Goal: Check status: Check status

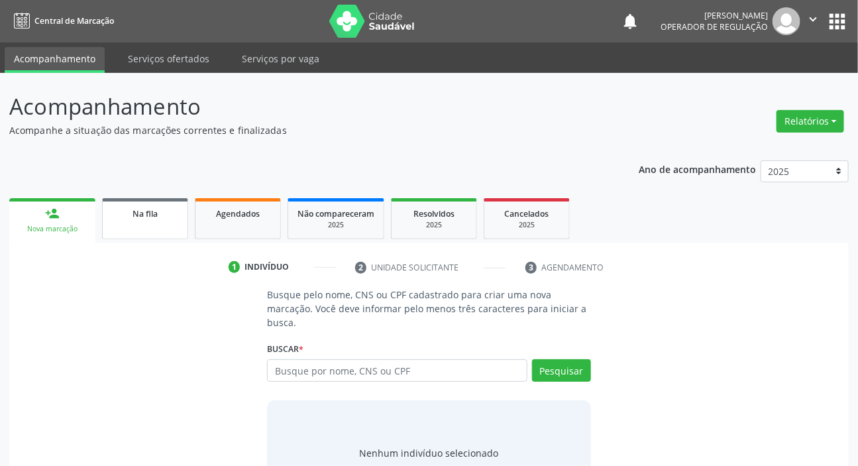
click at [143, 223] on link "Na fila" at bounding box center [145, 218] width 86 height 41
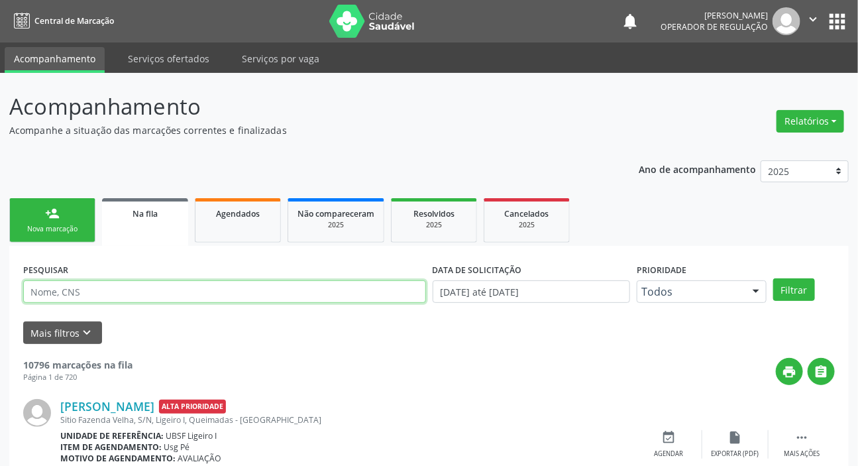
click at [93, 293] on input "text" at bounding box center [224, 291] width 403 height 23
type input "701402637399731"
click at [773, 278] on button "Filtrar" at bounding box center [794, 289] width 42 height 23
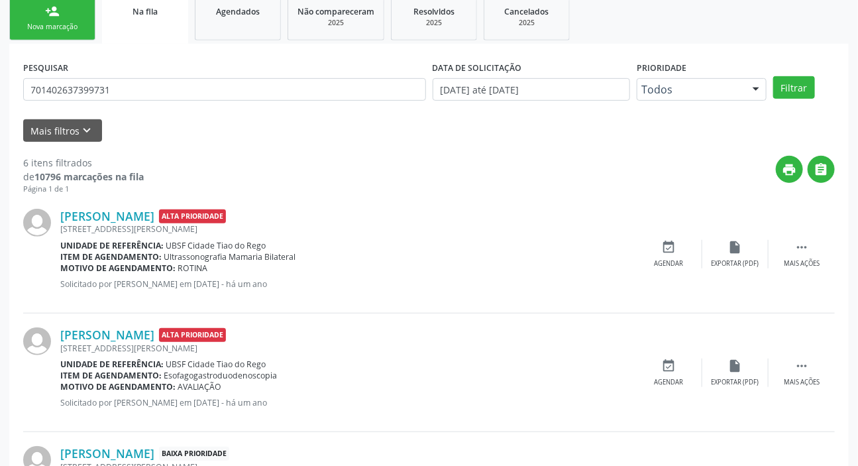
scroll to position [183, 0]
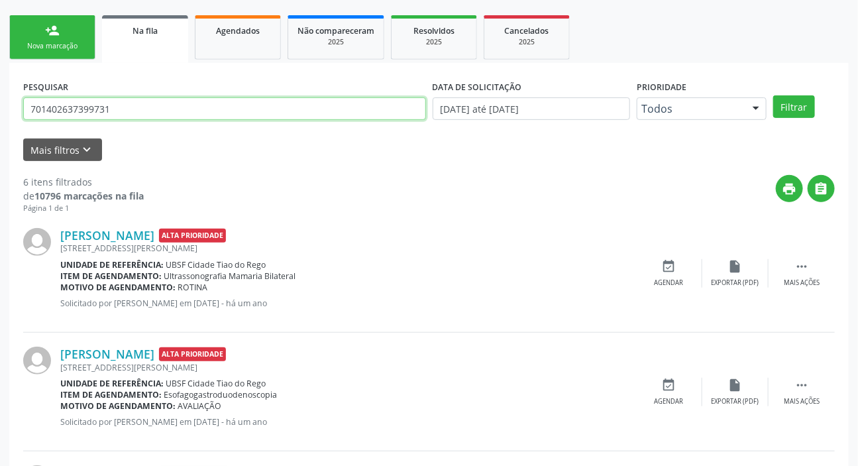
click at [78, 110] on input "701402637399731" at bounding box center [224, 108] width 403 height 23
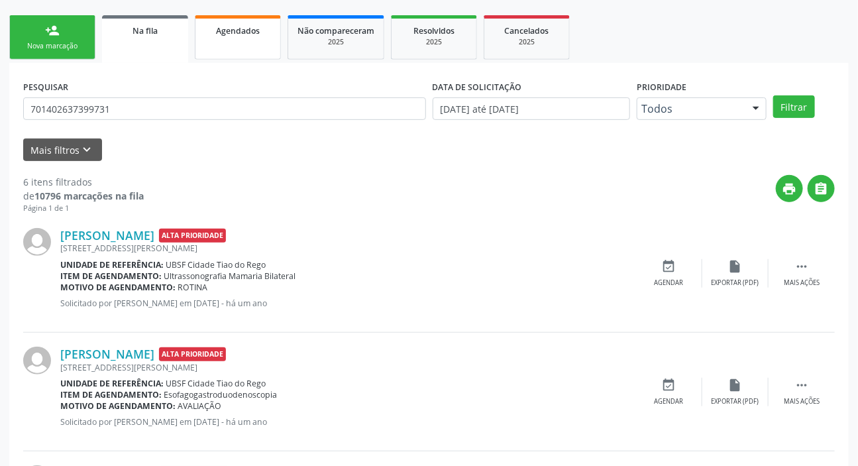
click at [232, 38] on link "Agendados" at bounding box center [238, 37] width 86 height 44
select select "9"
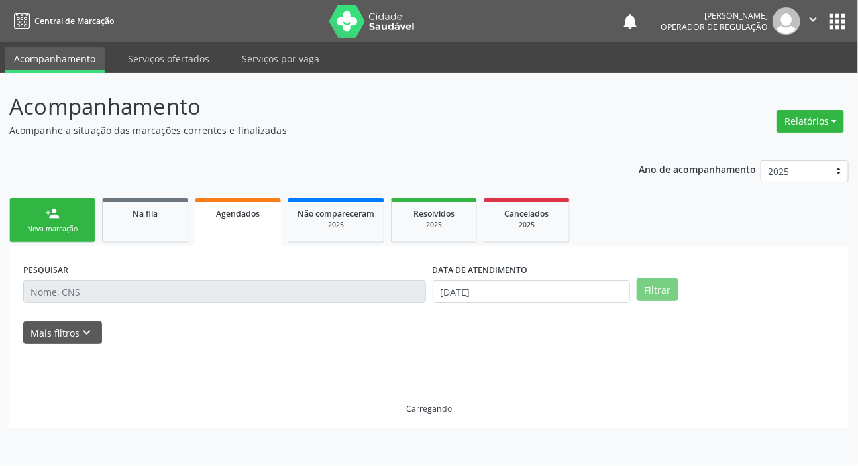
scroll to position [0, 0]
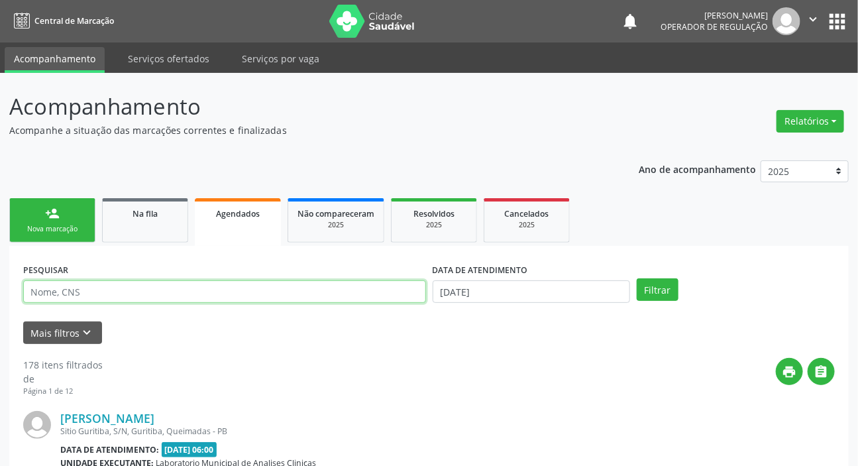
click at [169, 284] on input "text" at bounding box center [224, 291] width 403 height 23
paste input "701402637399731"
type input "701402637399731"
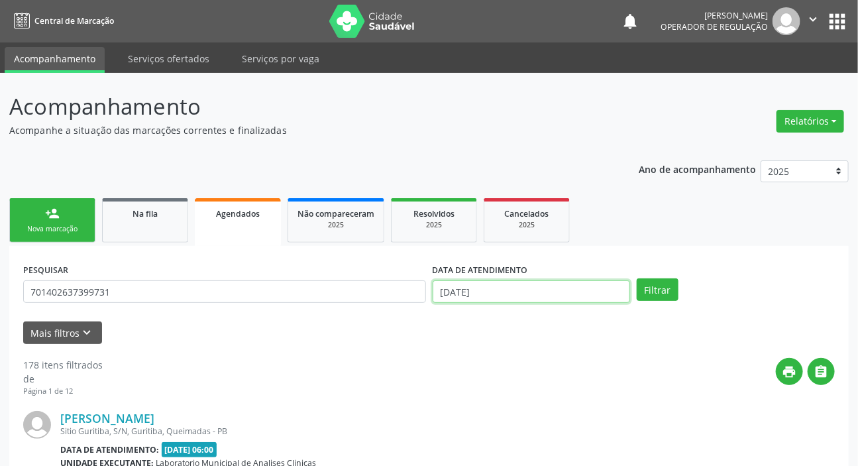
click at [476, 297] on input "[DATE]" at bounding box center [532, 291] width 198 height 23
click at [643, 287] on button "Filtrar" at bounding box center [658, 289] width 42 height 23
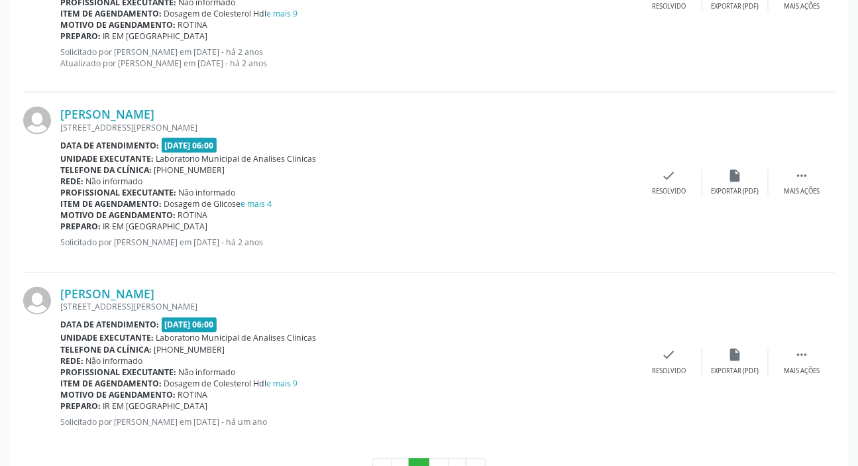
scroll to position [2694, 0]
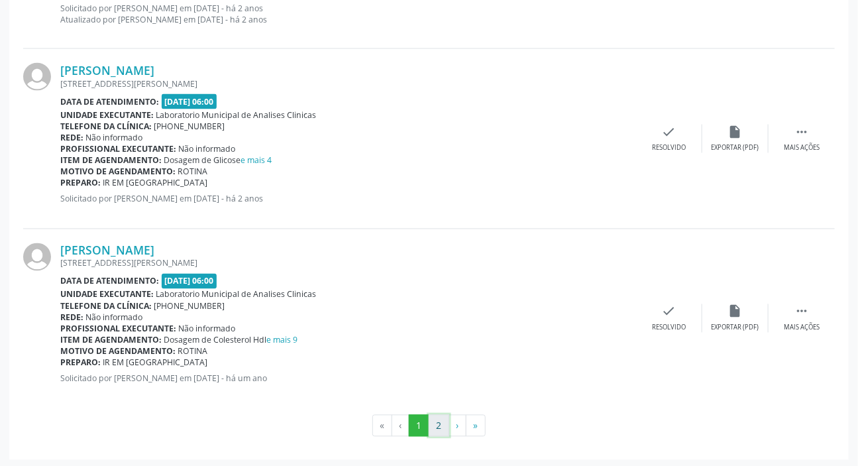
click at [437, 422] on button "2" at bounding box center [439, 426] width 21 height 23
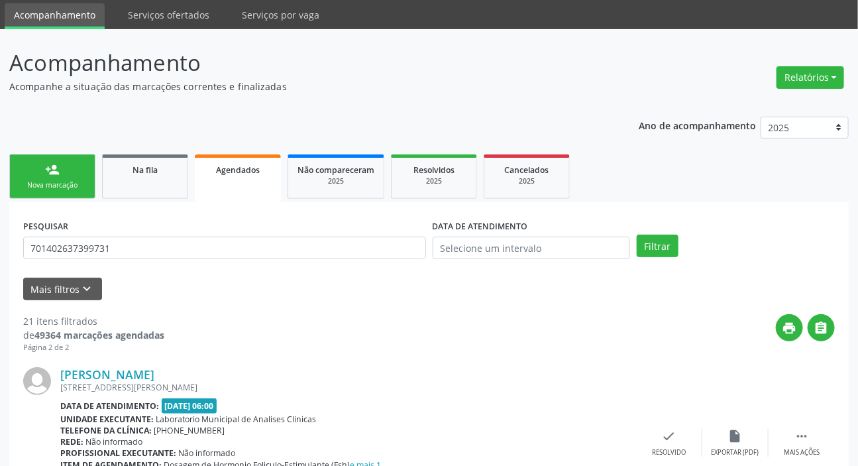
scroll to position [0, 0]
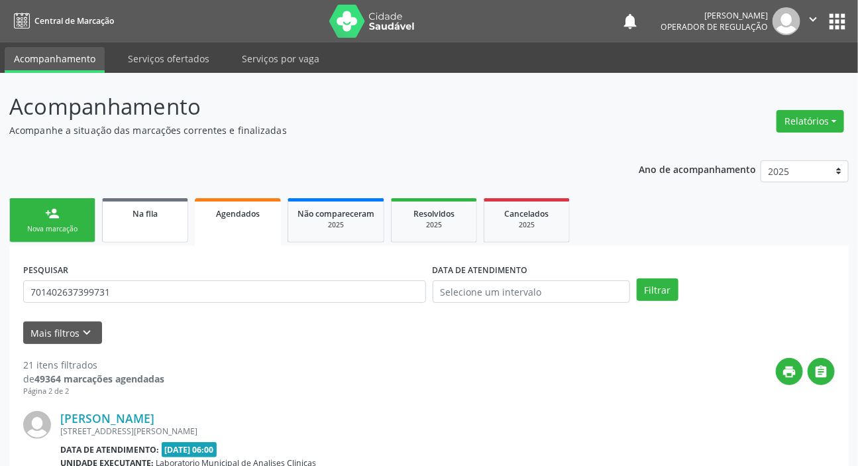
click at [138, 219] on link "Na fila" at bounding box center [145, 220] width 86 height 44
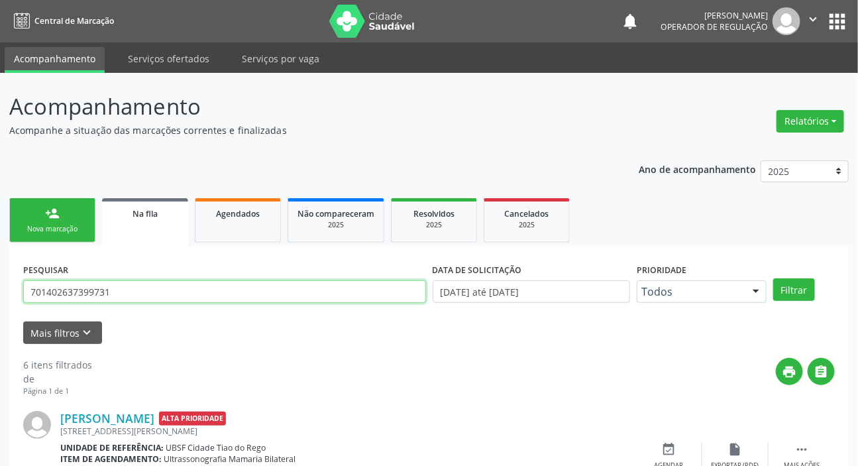
click at [164, 284] on input "701402637399731" at bounding box center [224, 291] width 403 height 23
type input "705207428463770"
click at [773, 278] on button "Filtrar" at bounding box center [794, 289] width 42 height 23
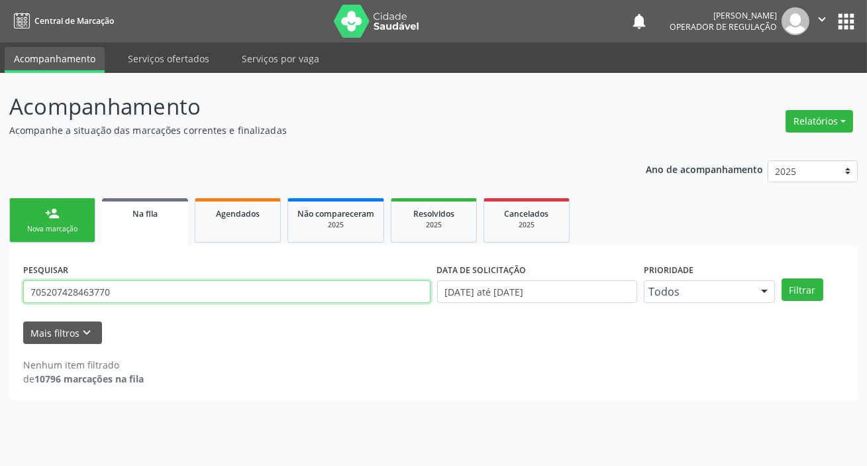
click at [136, 295] on input "705207428463770" at bounding box center [226, 291] width 407 height 23
click at [163, 297] on input "705207428463770" at bounding box center [226, 291] width 407 height 23
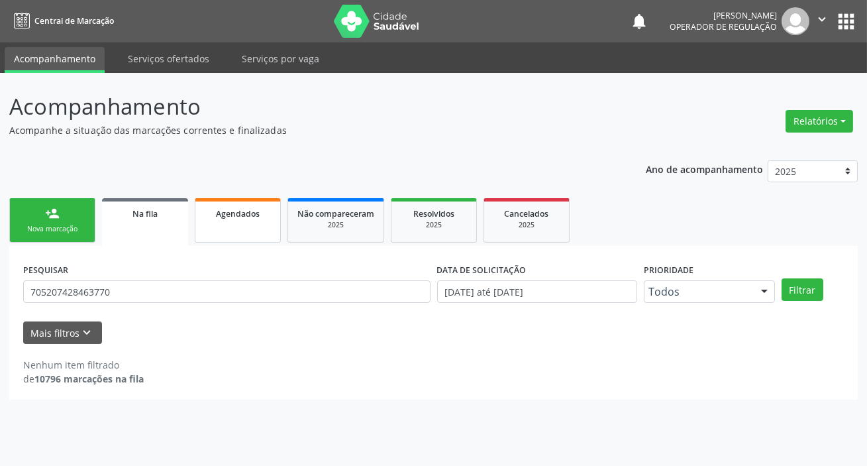
click at [227, 221] on link "Agendados" at bounding box center [238, 220] width 86 height 44
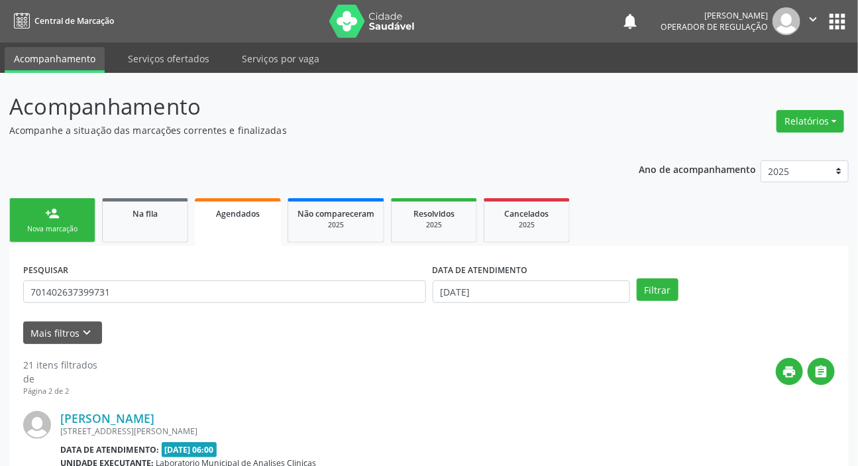
click at [199, 278] on div "PESQUISAR 701402637399731" at bounding box center [224, 286] width 409 height 52
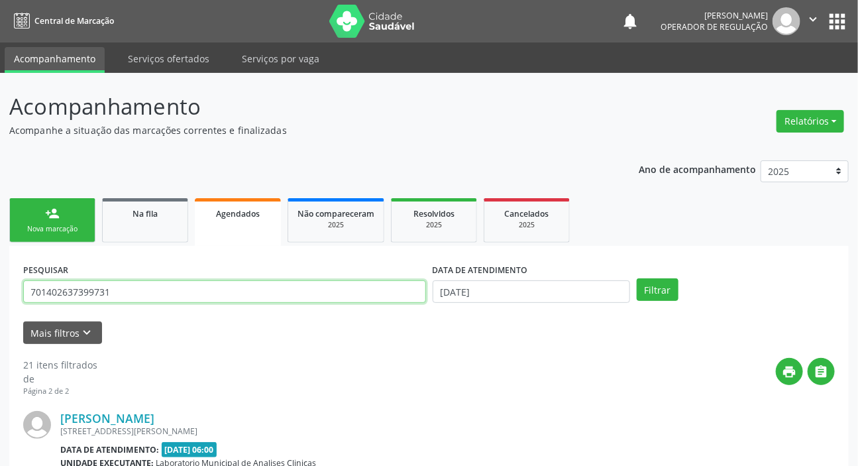
click at [193, 289] on input "701402637399731" at bounding box center [224, 291] width 403 height 23
paste input "5207428463770"
type input "705207428463770"
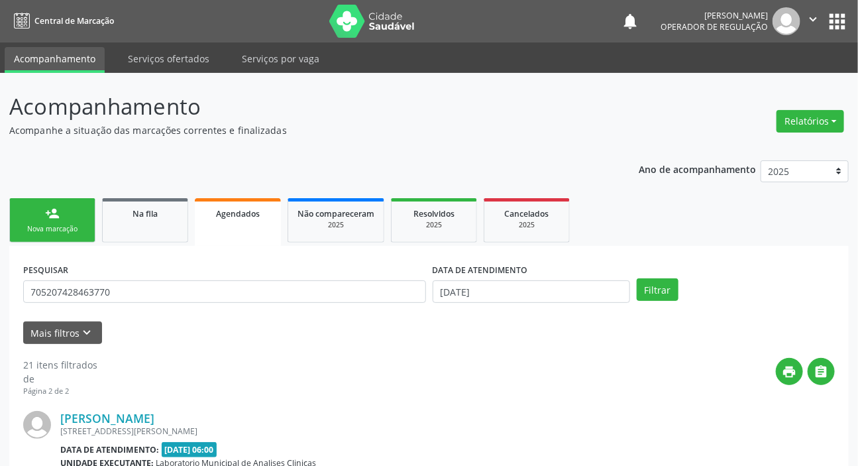
click at [488, 279] on label "DATA DE ATENDIMENTO" at bounding box center [480, 270] width 95 height 21
click at [477, 294] on input "[DATE]" at bounding box center [532, 291] width 198 height 23
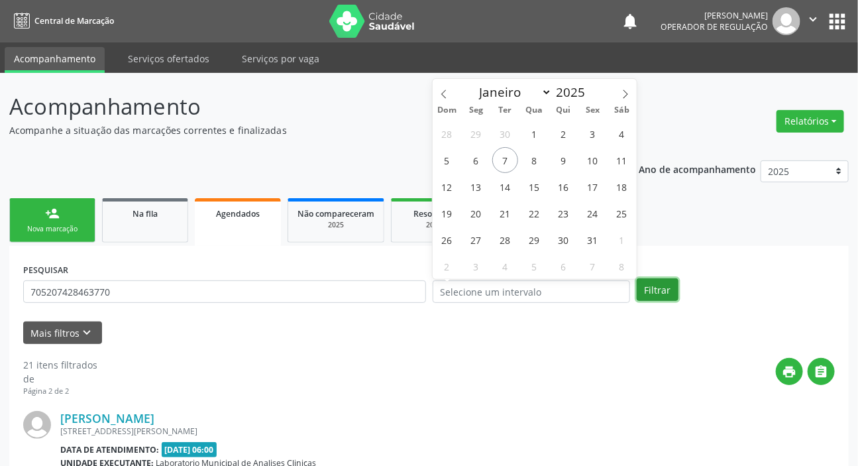
click at [663, 288] on button "Filtrar" at bounding box center [658, 289] width 42 height 23
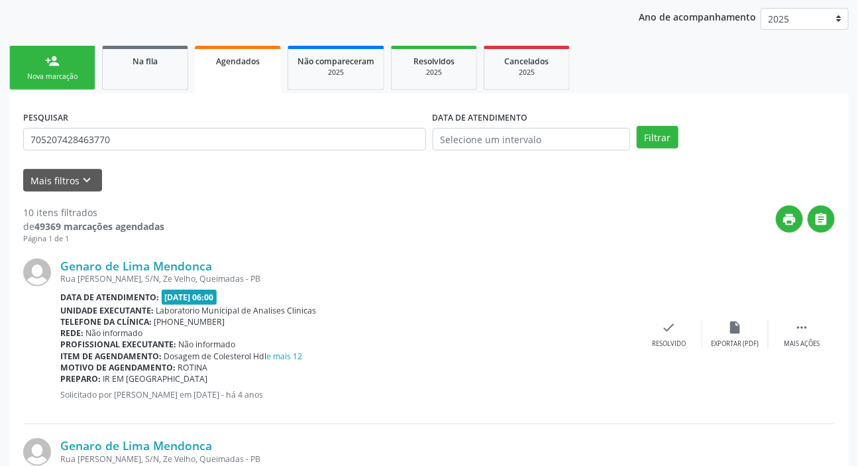
scroll to position [23, 0]
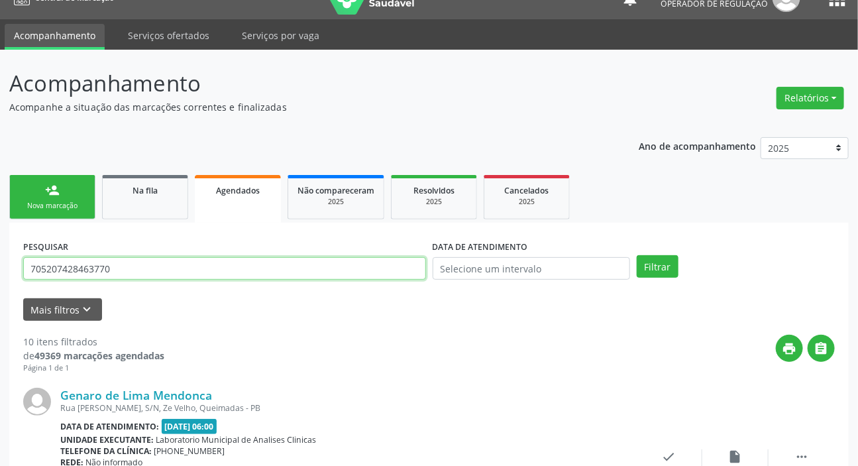
click at [108, 265] on input "705207428463770" at bounding box center [224, 268] width 403 height 23
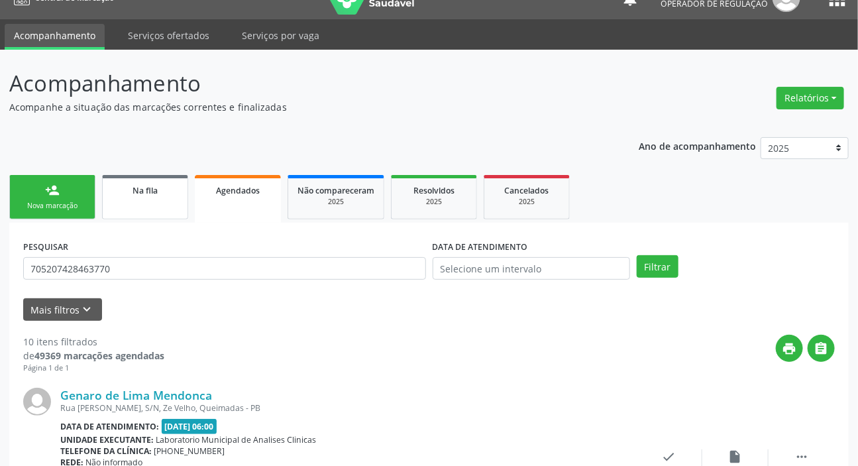
click at [142, 204] on link "Na fila" at bounding box center [145, 197] width 86 height 44
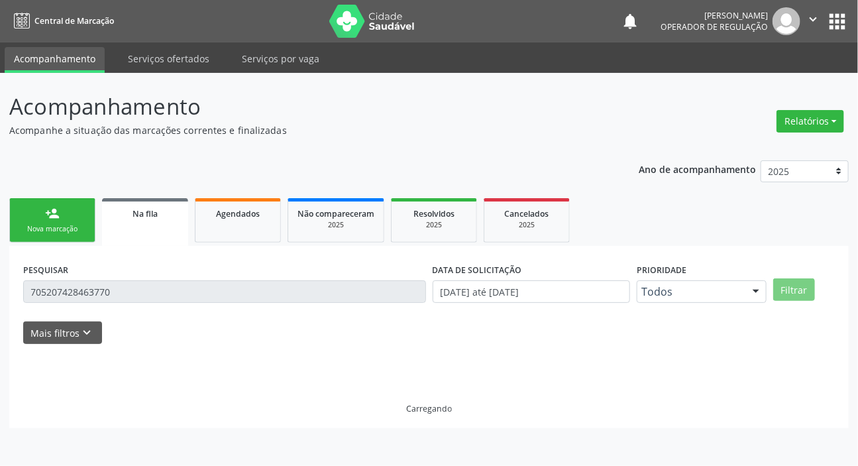
scroll to position [0, 0]
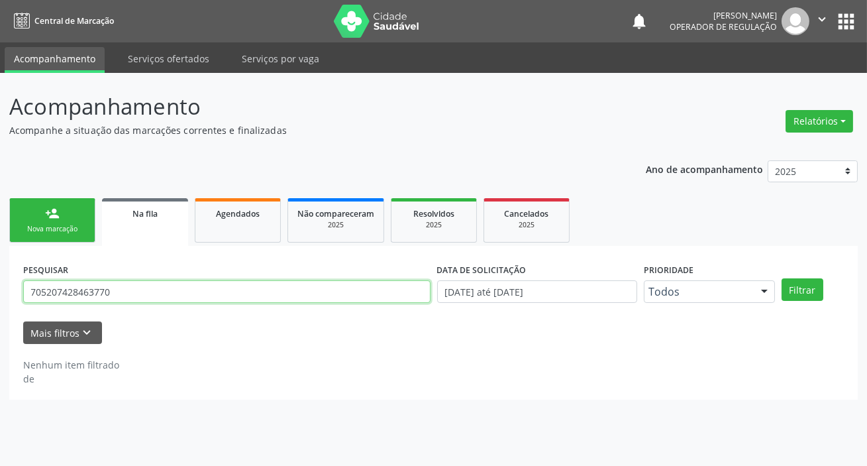
click at [172, 294] on input "705207428463770" at bounding box center [226, 291] width 407 height 23
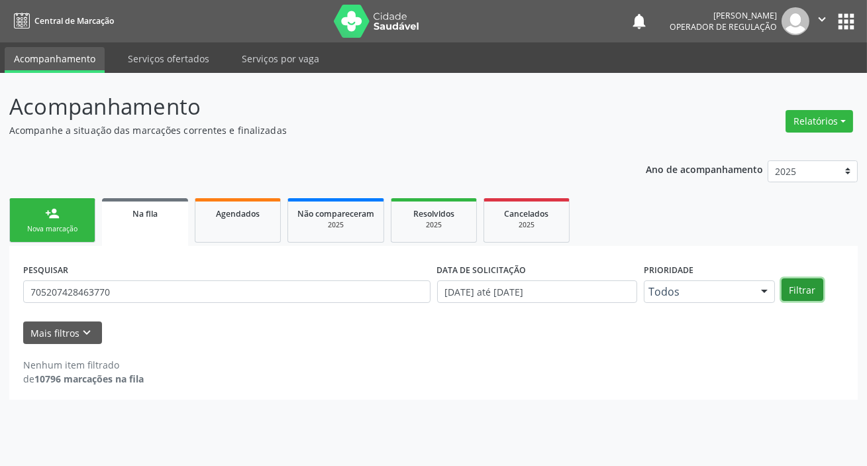
click at [818, 295] on button "Filtrar" at bounding box center [803, 289] width 42 height 23
click at [800, 294] on button "Filtrar" at bounding box center [803, 289] width 42 height 23
click at [796, 297] on button "Filtrar" at bounding box center [803, 289] width 42 height 23
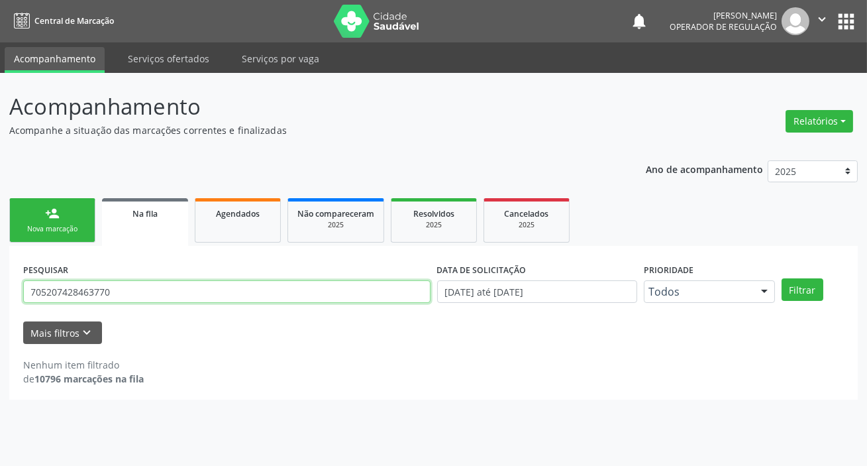
click at [167, 283] on input "705207428463770" at bounding box center [226, 291] width 407 height 23
type input "702905549405175"
click at [782, 278] on button "Filtrar" at bounding box center [803, 289] width 42 height 23
click at [161, 291] on input "702905549405175" at bounding box center [226, 291] width 407 height 23
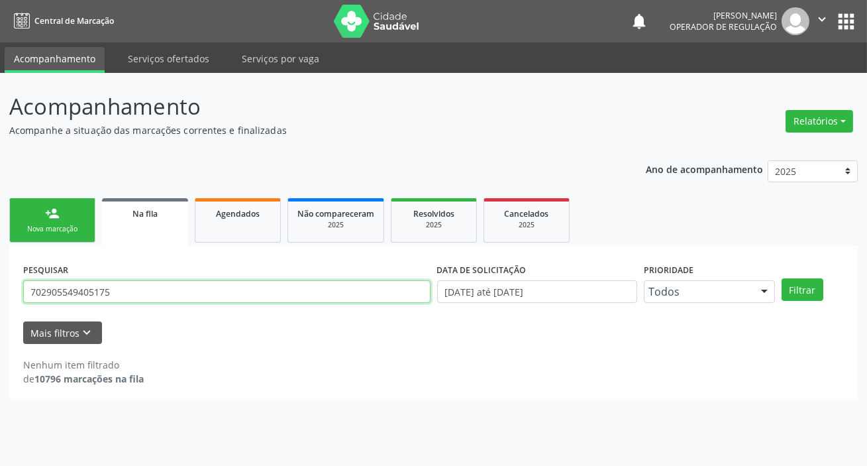
click at [161, 291] on input "702905549405175" at bounding box center [226, 291] width 407 height 23
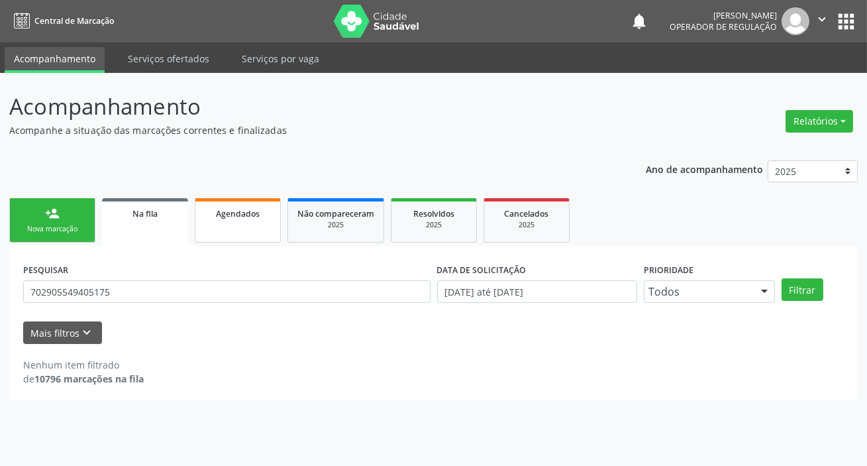
click at [254, 224] on link "Agendados" at bounding box center [238, 220] width 86 height 44
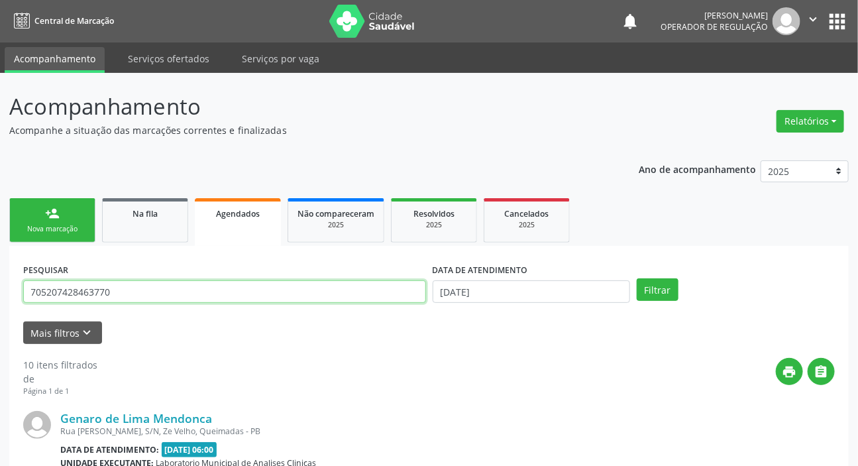
click at [247, 282] on input "705207428463770" at bounding box center [224, 291] width 403 height 23
paste input "2905549405175"
type input "702905549405175"
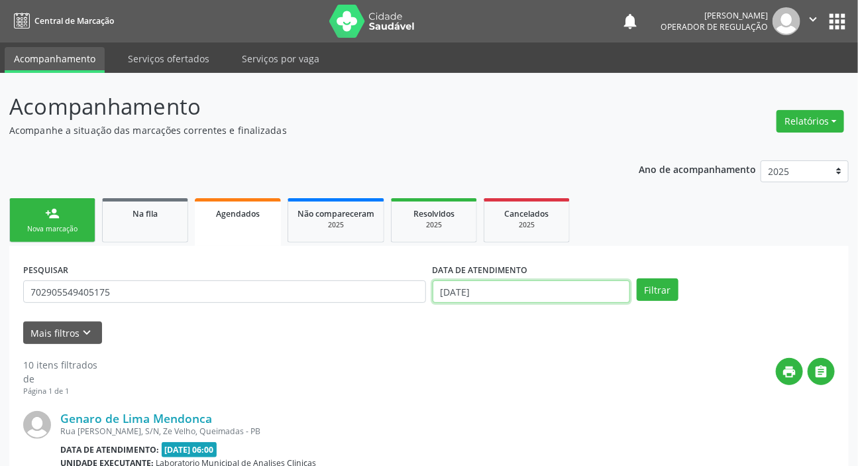
click at [513, 294] on input "[DATE]" at bounding box center [532, 291] width 198 height 23
click at [653, 290] on button "Filtrar" at bounding box center [658, 289] width 42 height 23
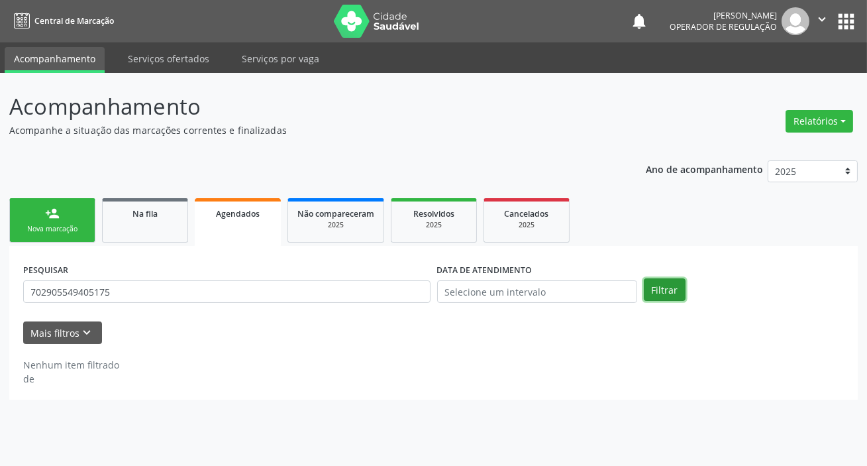
click at [668, 288] on button "Filtrar" at bounding box center [665, 289] width 42 height 23
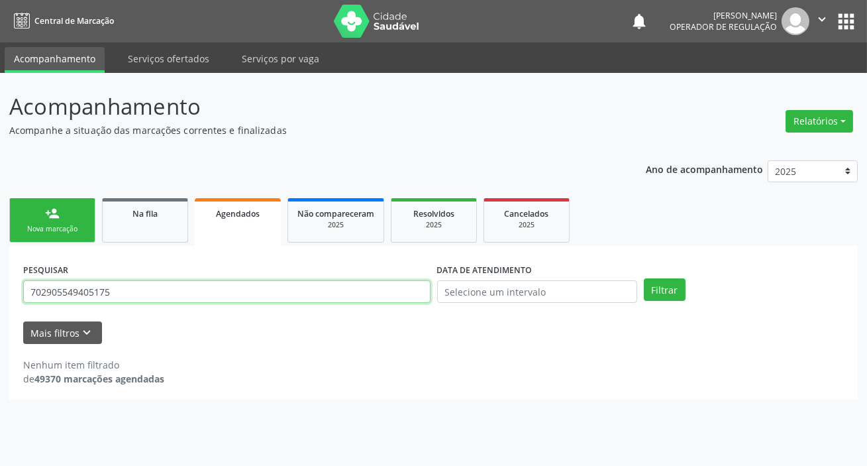
click at [66, 286] on input "702905549405175" at bounding box center [226, 291] width 407 height 23
click at [127, 281] on input "702905549405175" at bounding box center [226, 291] width 407 height 23
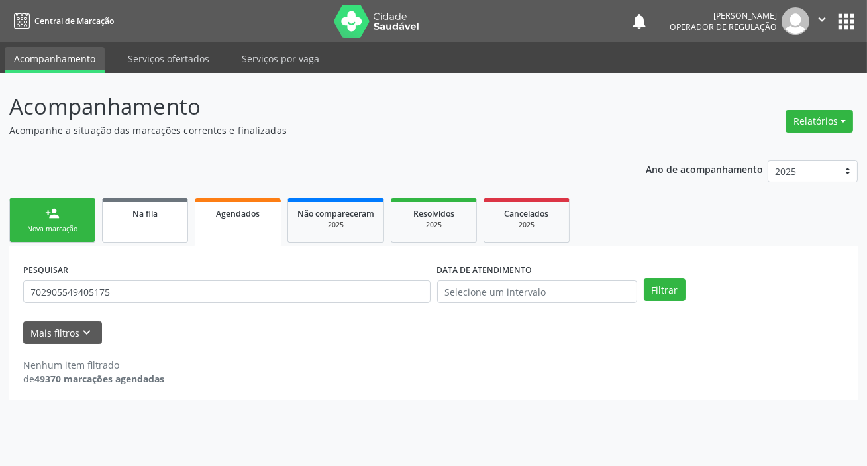
click at [136, 224] on link "Na fila" at bounding box center [145, 220] width 86 height 44
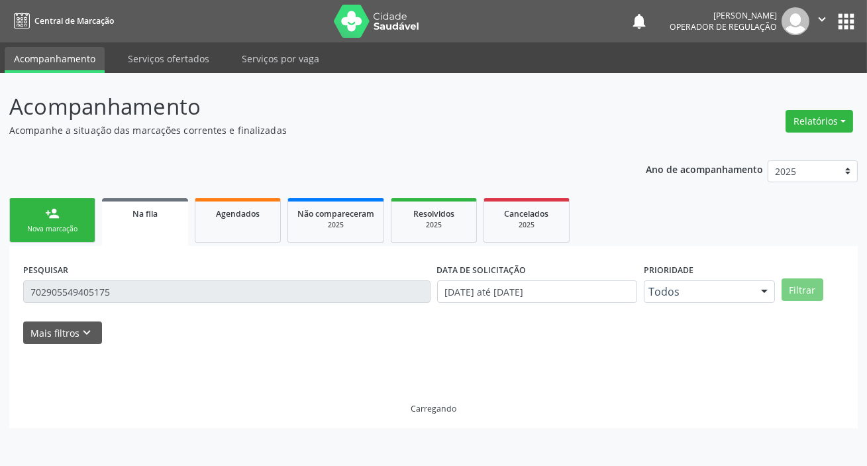
click at [136, 220] on link "Na fila" at bounding box center [145, 222] width 86 height 48
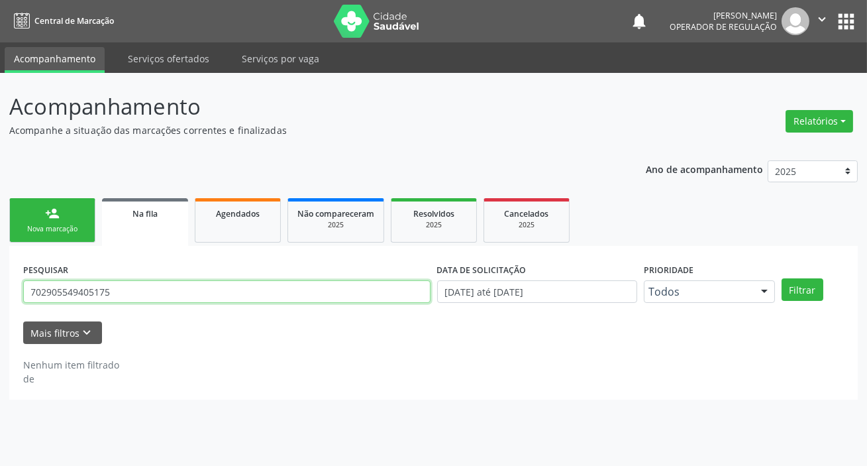
click at [102, 288] on input "702905549405175" at bounding box center [226, 291] width 407 height 23
click at [782, 278] on button "Filtrar" at bounding box center [803, 289] width 42 height 23
click at [114, 291] on input "702503362515130" at bounding box center [226, 291] width 407 height 23
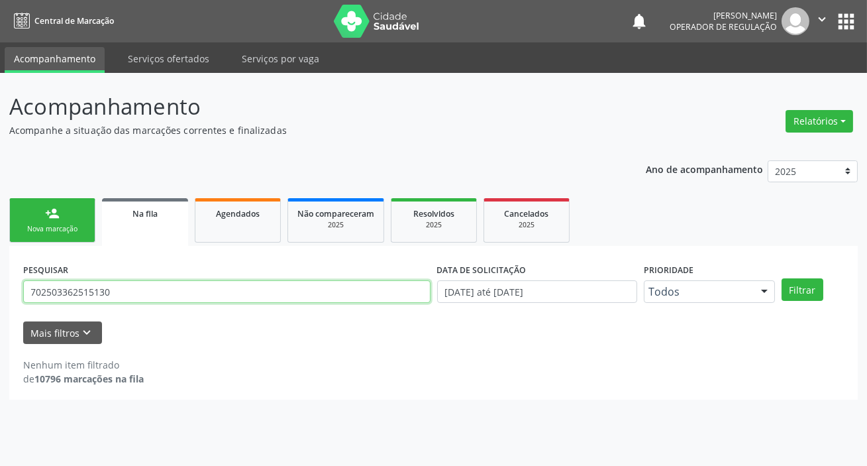
click at [116, 291] on input "702503362515130" at bounding box center [226, 291] width 407 height 23
click at [134, 296] on input "702503362515130705009896" at bounding box center [226, 291] width 407 height 23
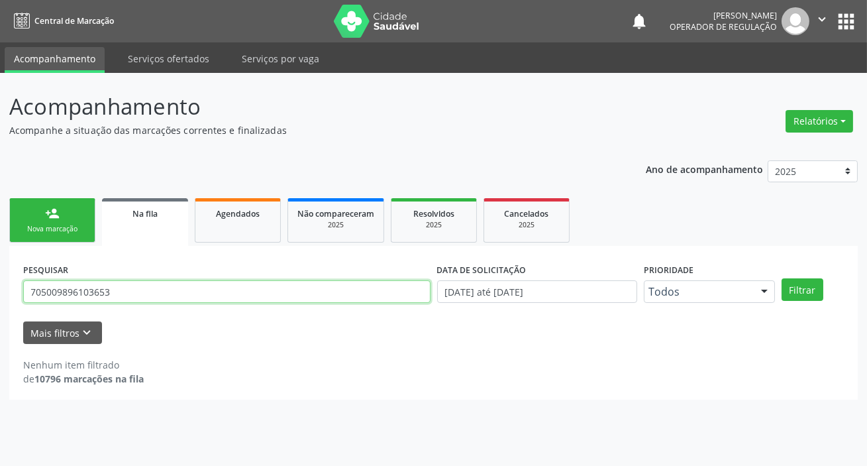
click at [782, 278] on button "Filtrar" at bounding box center [803, 289] width 42 height 23
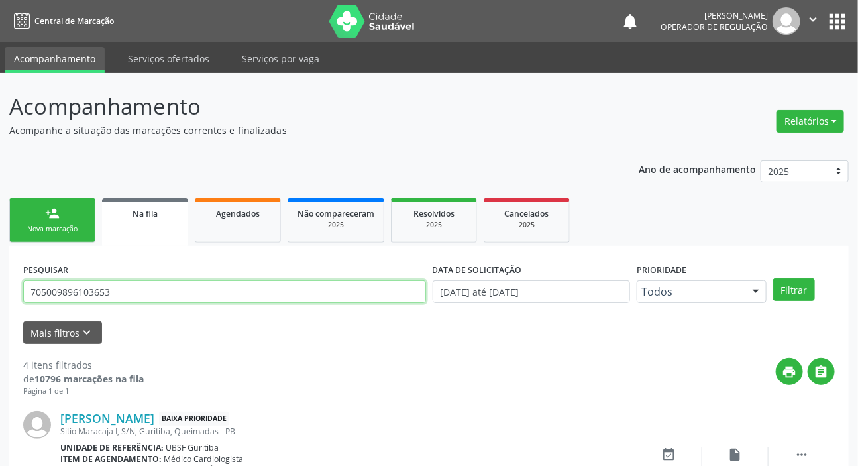
click at [182, 292] on input "705009896103653" at bounding box center [224, 291] width 403 height 23
click at [773, 278] on button "Filtrar" at bounding box center [794, 289] width 42 height 23
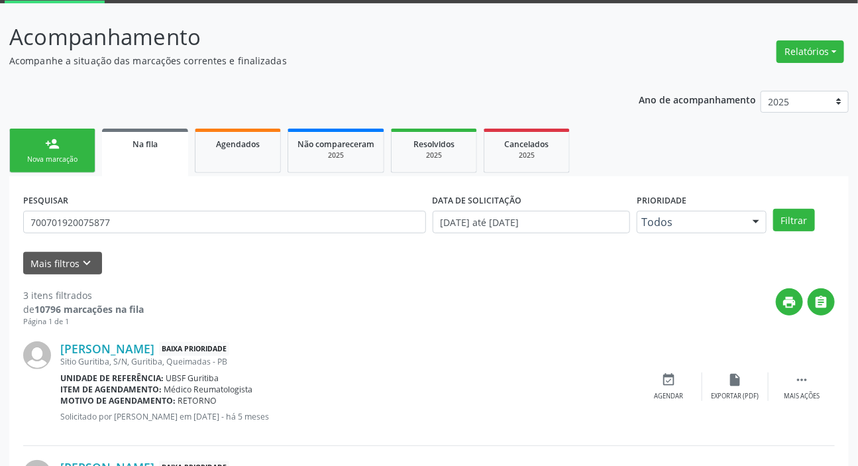
scroll to position [68, 0]
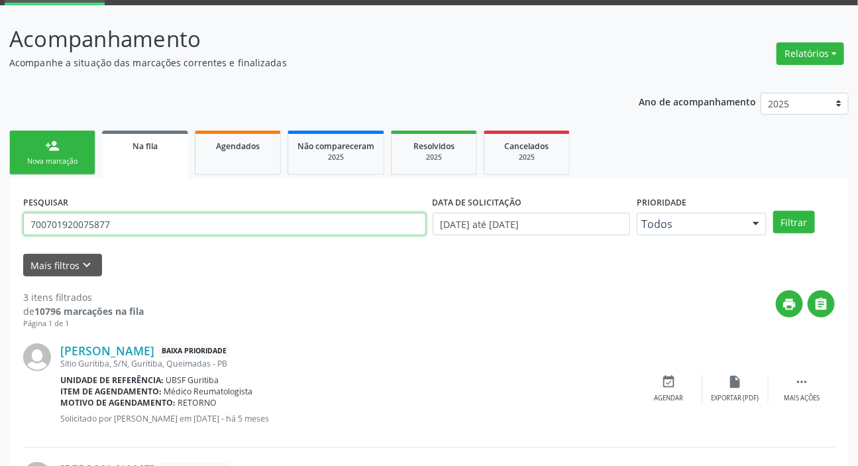
click at [209, 224] on input "700701920075877" at bounding box center [224, 224] width 403 height 23
click at [773, 211] on button "Filtrar" at bounding box center [794, 222] width 42 height 23
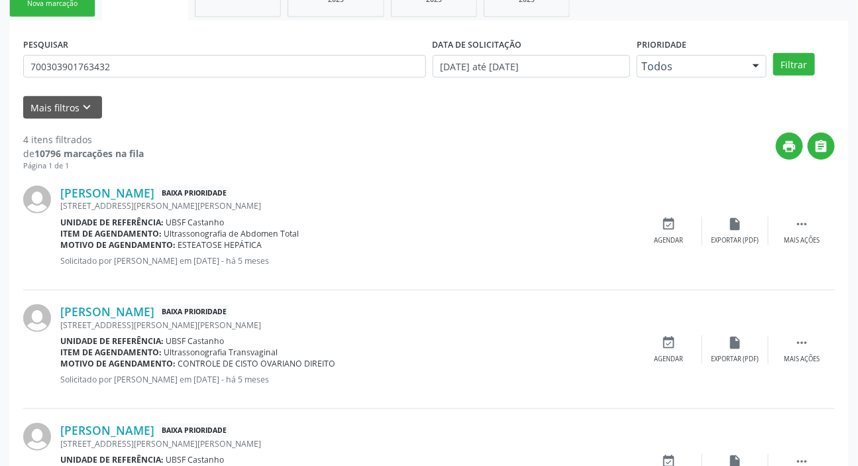
scroll to position [126, 0]
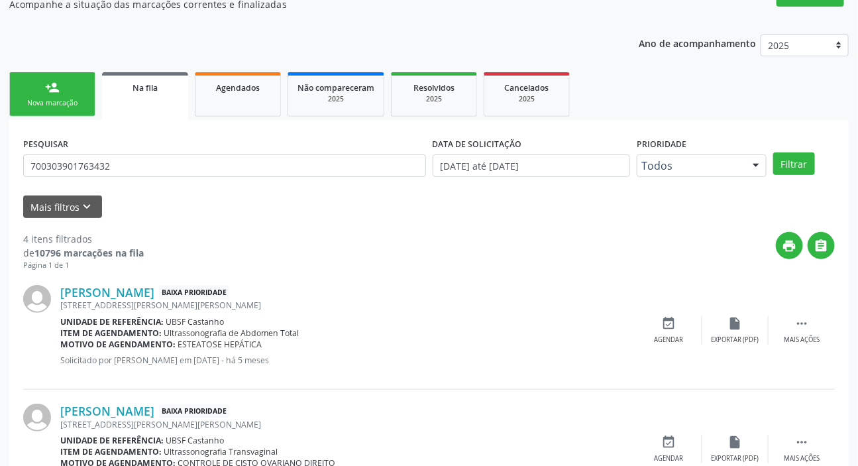
click at [227, 142] on div "PESQUISAR 700303901763432" at bounding box center [224, 160] width 409 height 52
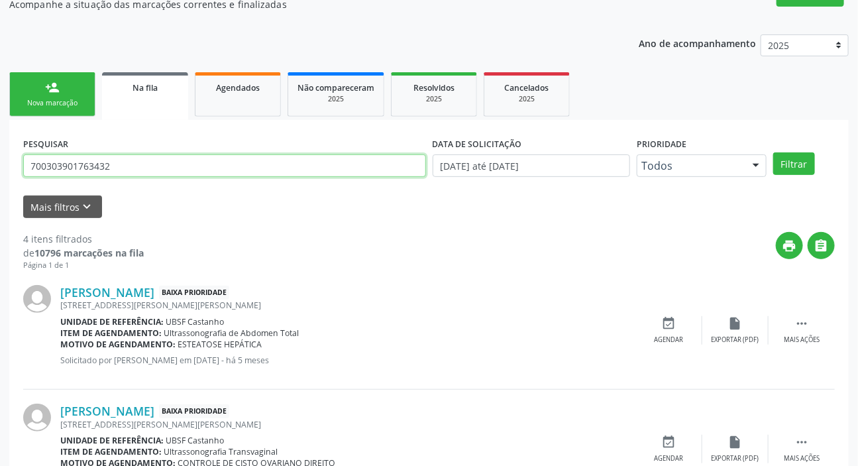
click at [233, 168] on input "700303901763432" at bounding box center [224, 165] width 403 height 23
click at [773, 152] on button "Filtrar" at bounding box center [794, 163] width 42 height 23
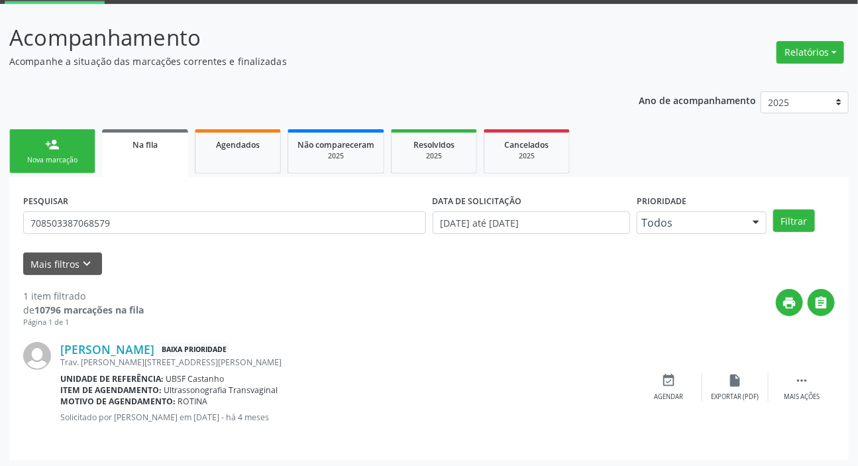
scroll to position [72, 0]
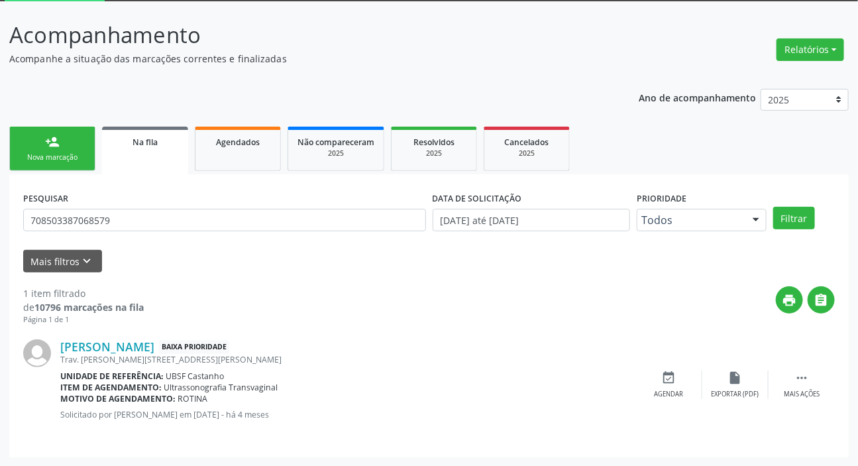
click at [109, 207] on div "PESQUISAR 708503387068579" at bounding box center [224, 214] width 409 height 52
click at [105, 233] on div "PESQUISAR 708503387068579" at bounding box center [224, 214] width 409 height 52
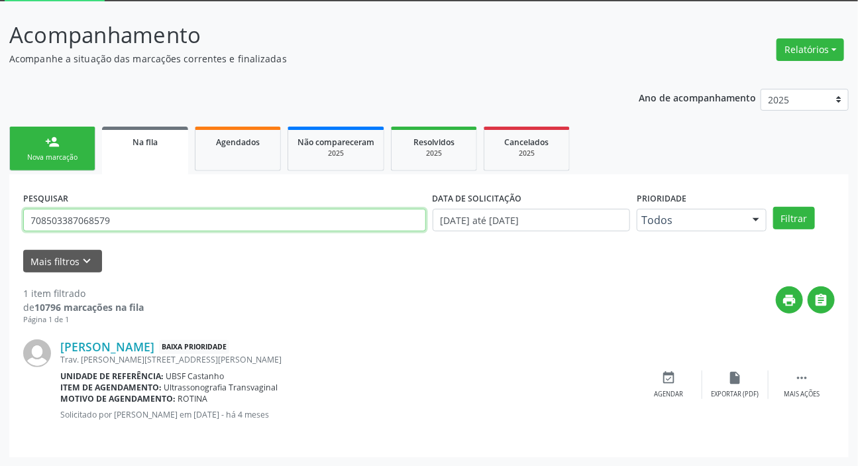
click at [120, 223] on input "708503387068579" at bounding box center [224, 220] width 403 height 23
click at [121, 220] on input "708503387068579" at bounding box center [224, 220] width 403 height 23
click at [773, 207] on button "Filtrar" at bounding box center [794, 218] width 42 height 23
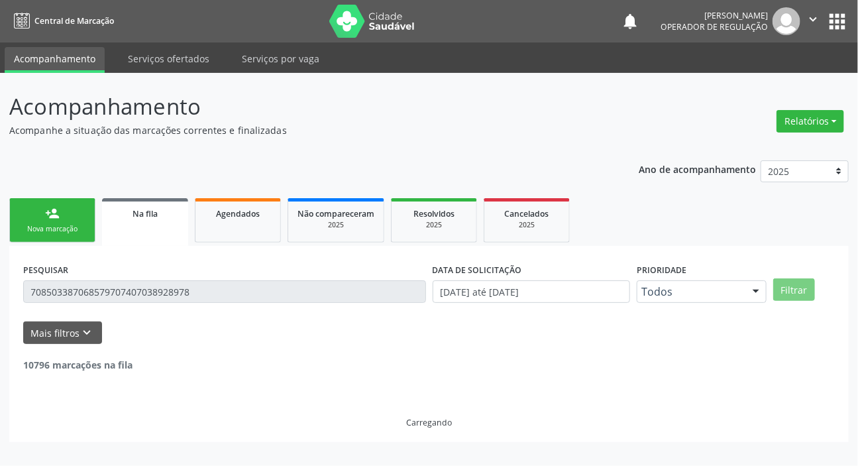
scroll to position [0, 0]
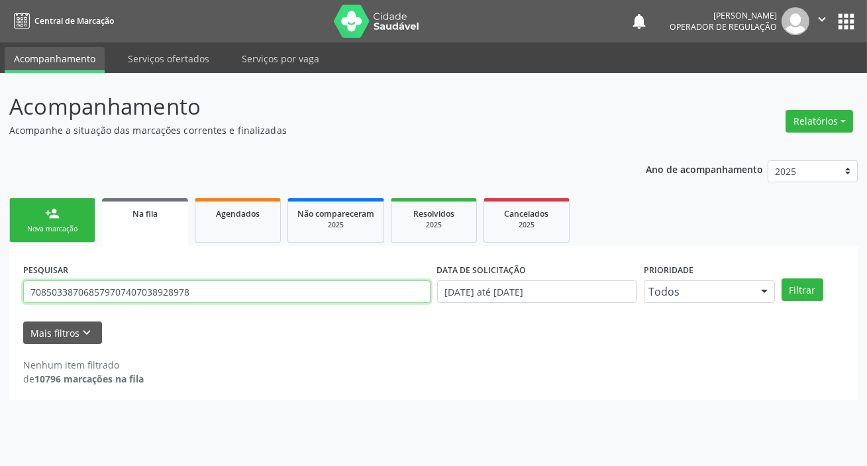
drag, startPoint x: 107, startPoint y: 291, endPoint x: 0, endPoint y: 301, distance: 107.8
click at [0, 301] on div "Acompanhamento Acompanhe a situação das marcações correntes e finalizadas Relat…" at bounding box center [433, 269] width 867 height 393
click at [782, 278] on button "Filtrar" at bounding box center [803, 289] width 42 height 23
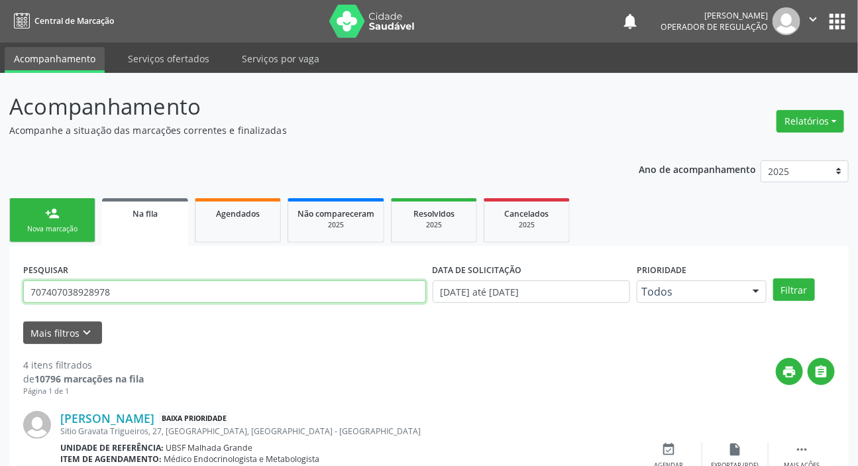
click at [90, 291] on input "707407038928978" at bounding box center [224, 291] width 403 height 23
click at [91, 291] on input "707407038928978" at bounding box center [224, 291] width 403 height 23
click at [773, 278] on button "Filtrar" at bounding box center [794, 289] width 42 height 23
click at [282, 297] on input "708202635939347" at bounding box center [224, 291] width 403 height 23
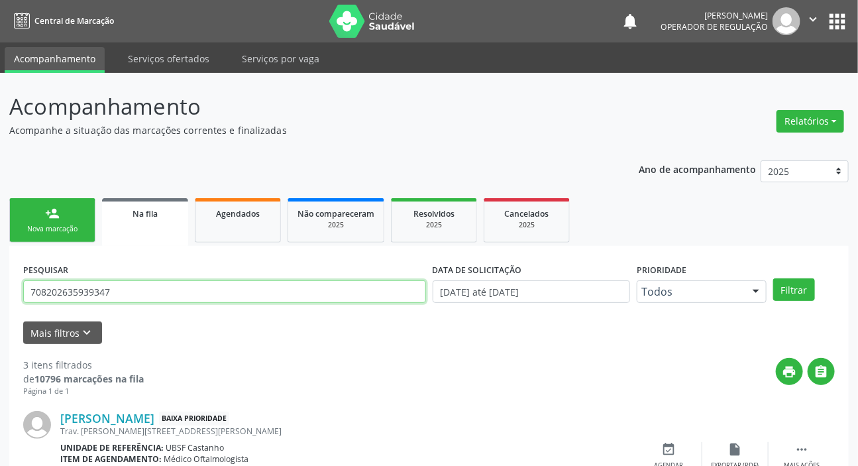
click at [282, 297] on input "708202635939347" at bounding box center [224, 291] width 403 height 23
type input "708309737569560"
click at [773, 278] on button "Filtrar" at bounding box center [794, 289] width 42 height 23
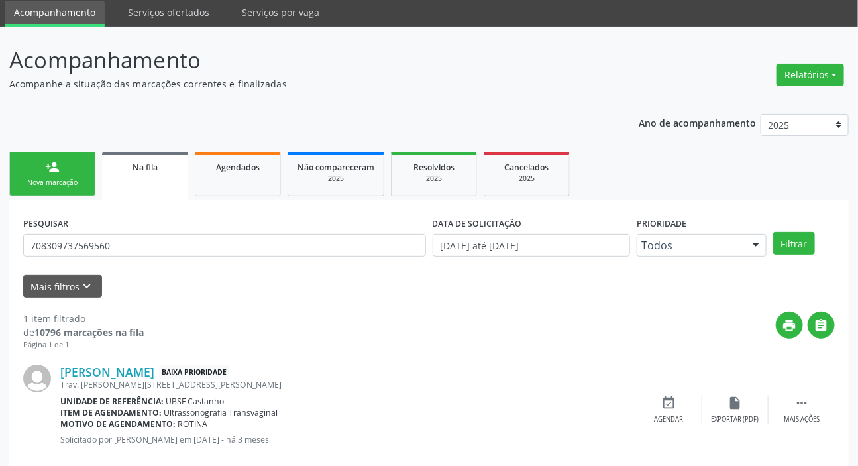
scroll to position [72, 0]
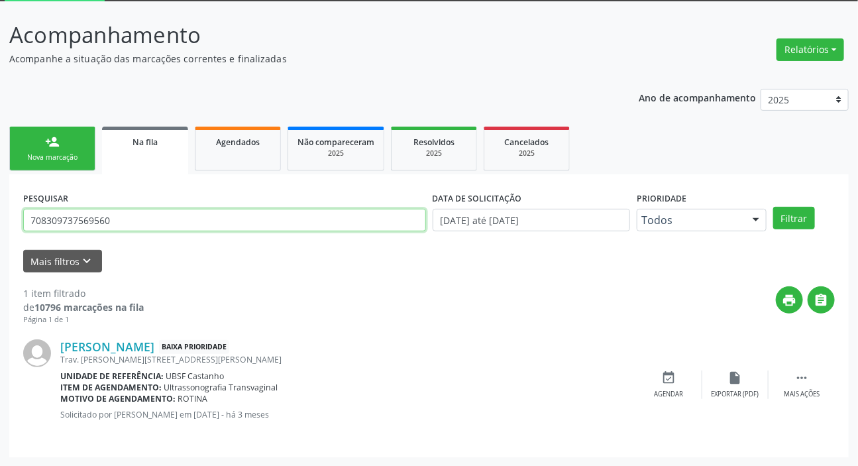
click at [97, 226] on input "708309737569560" at bounding box center [224, 220] width 403 height 23
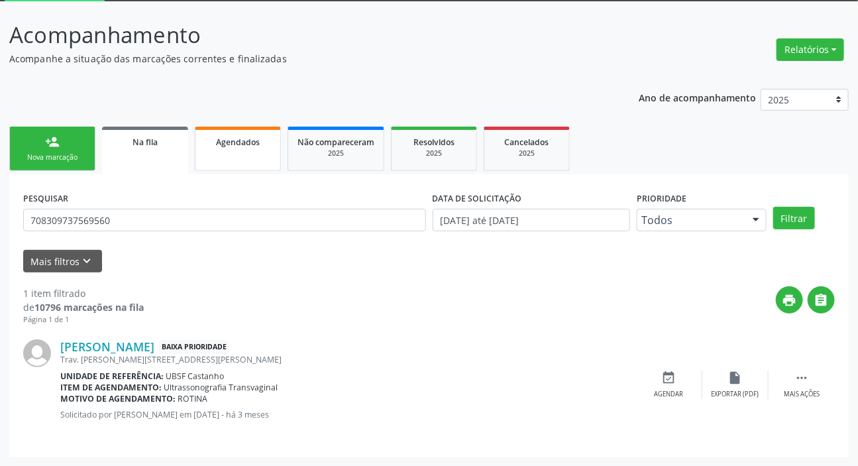
click at [240, 170] on link "Agendados" at bounding box center [238, 149] width 86 height 44
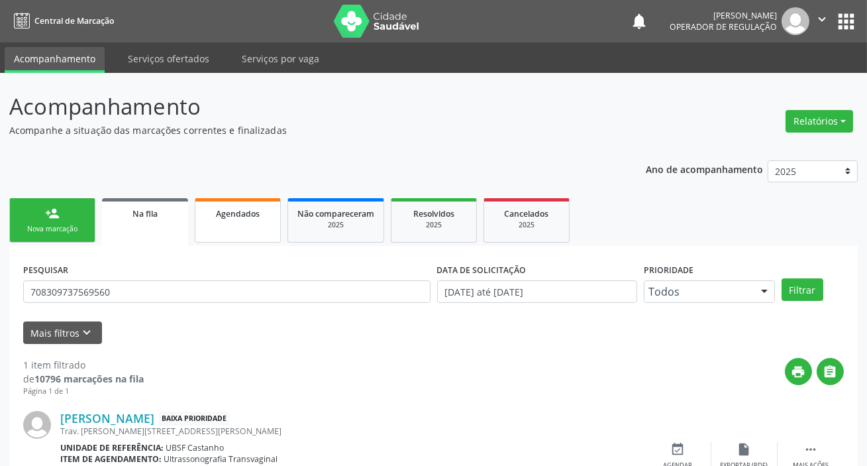
select select "9"
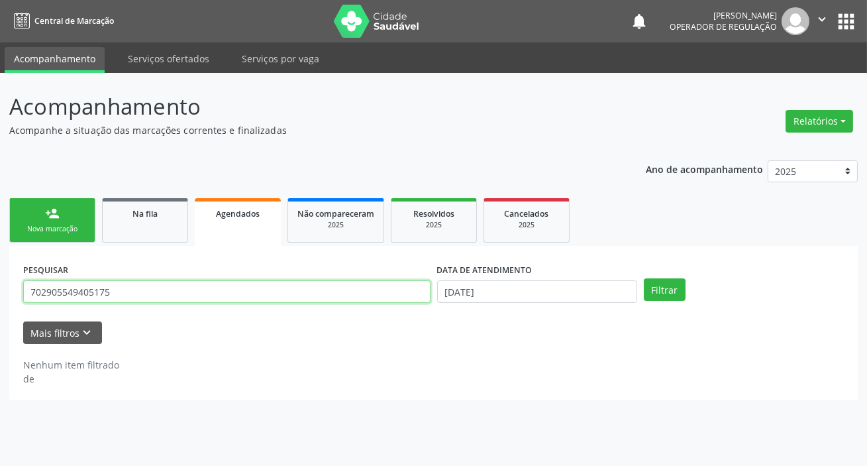
click at [241, 297] on input "702905549405175" at bounding box center [226, 291] width 407 height 23
click at [241, 294] on input "702905549405175" at bounding box center [226, 291] width 407 height 23
click at [240, 294] on input "702905549405175" at bounding box center [226, 291] width 407 height 23
paste input "8309737569560"
type input "708309737569560"
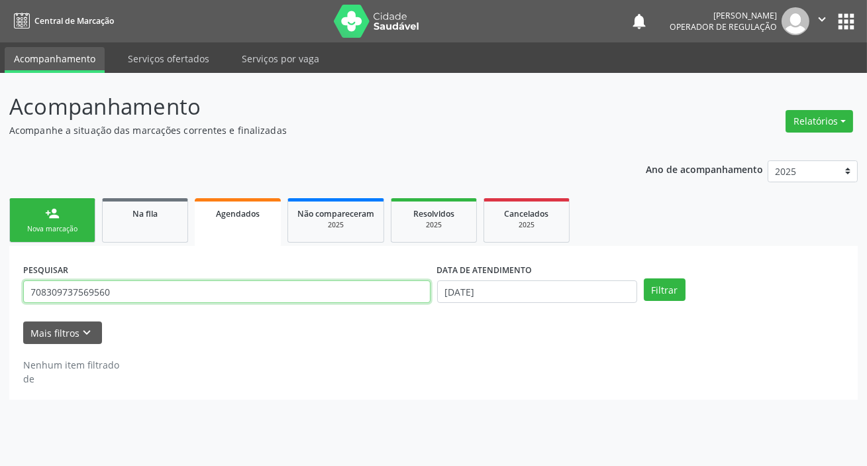
click at [644, 278] on button "Filtrar" at bounding box center [665, 289] width 42 height 23
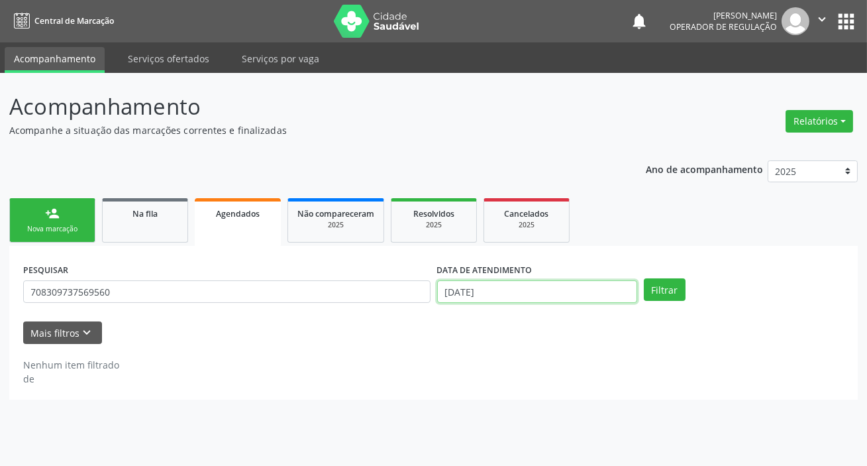
click at [532, 282] on input "[DATE]" at bounding box center [537, 291] width 200 height 23
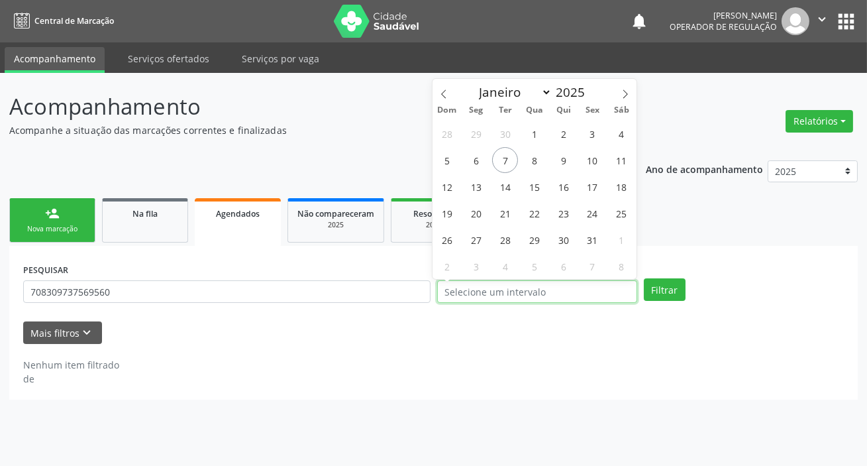
click at [644, 278] on button "Filtrar" at bounding box center [665, 289] width 42 height 23
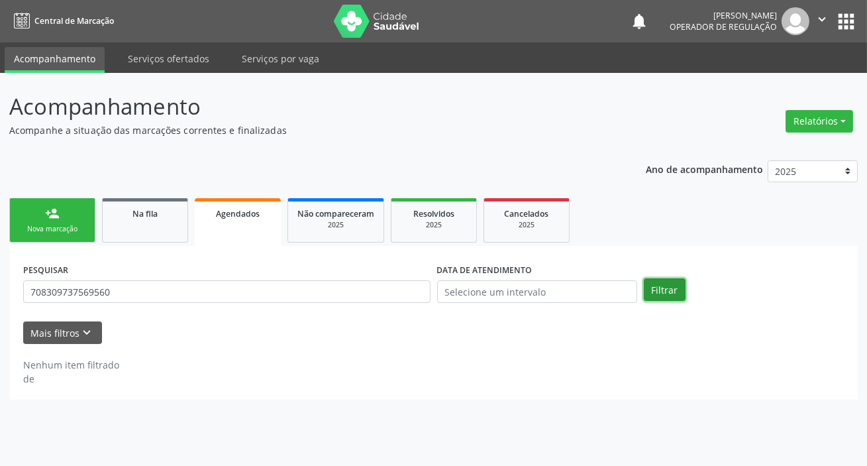
click at [666, 295] on button "Filtrar" at bounding box center [665, 289] width 42 height 23
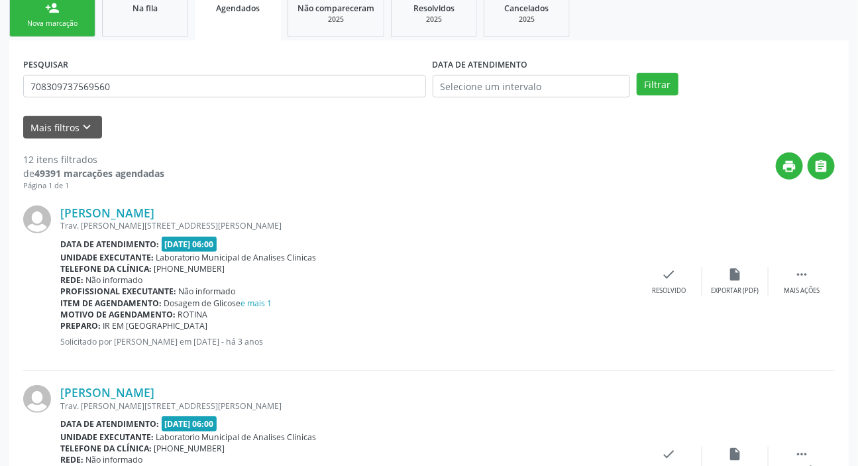
scroll to position [9, 0]
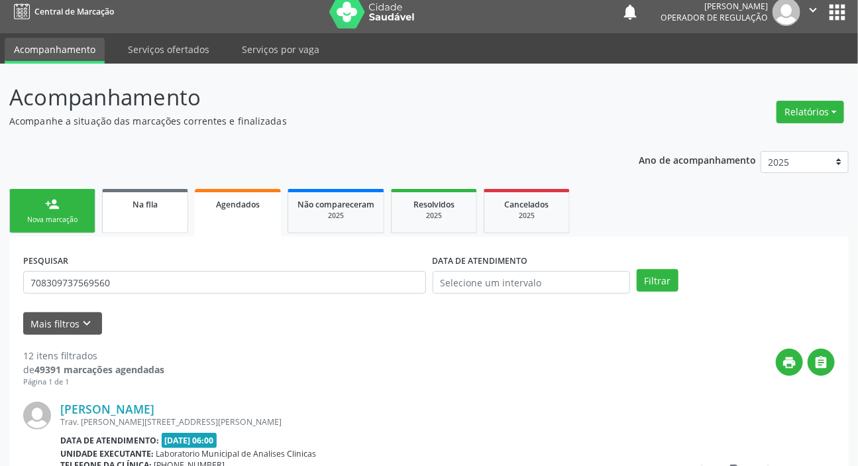
click at [133, 215] on link "Na fila" at bounding box center [145, 211] width 86 height 44
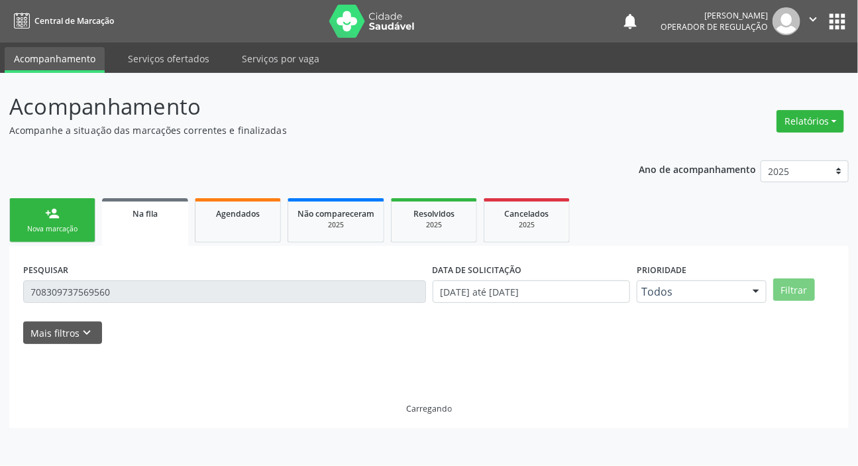
scroll to position [0, 0]
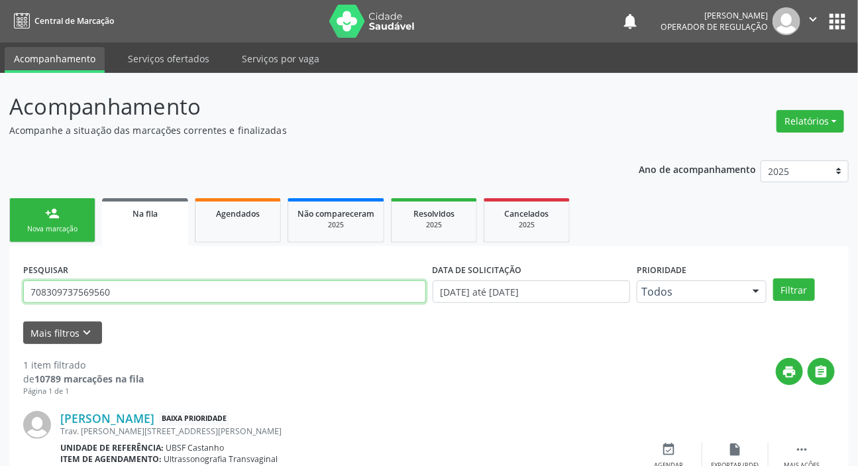
click at [286, 295] on input "708309737569560" at bounding box center [224, 291] width 403 height 23
type input "700801938280684"
click at [773, 278] on button "Filtrar" at bounding box center [794, 289] width 42 height 23
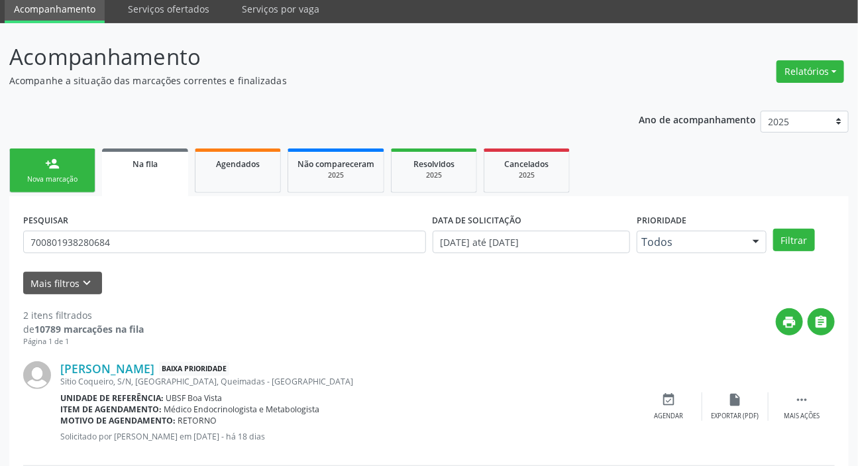
scroll to position [190, 0]
